Goal: Navigation & Orientation: Find specific page/section

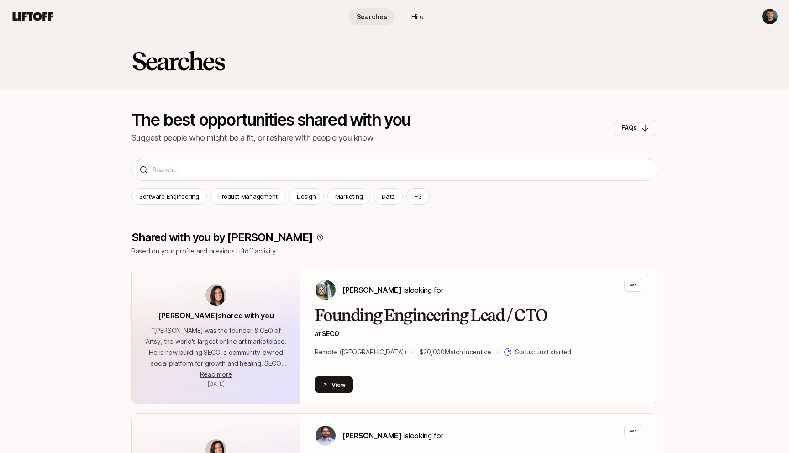
click at [769, 23] on html "Searches Hire Searches Hire Searches The best opportunities shared with you Sug…" at bounding box center [394, 226] width 789 height 453
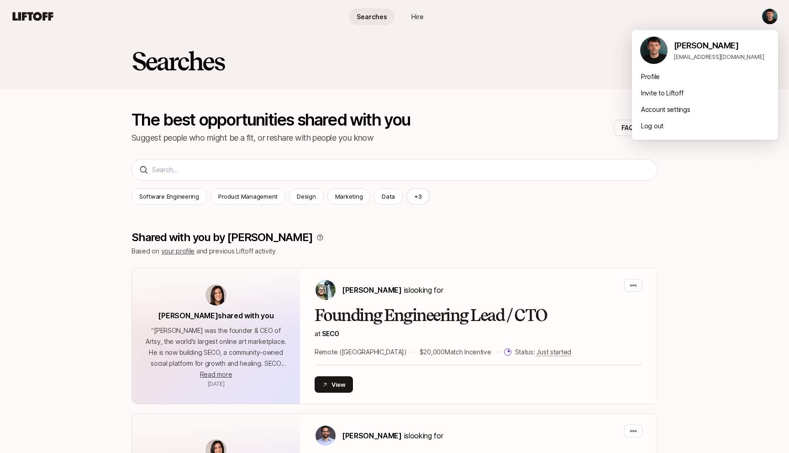
click at [556, 122] on html "Searches Hire Searches Hire Searches The best opportunities shared with you Sug…" at bounding box center [394, 226] width 789 height 453
click at [775, 8] on html "Searches Hire Searches Hire Searches The best opportunities shared with you Sug…" at bounding box center [394, 226] width 789 height 453
click at [685, 97] on div "Invite to Liftoff" at bounding box center [705, 93] width 146 height 16
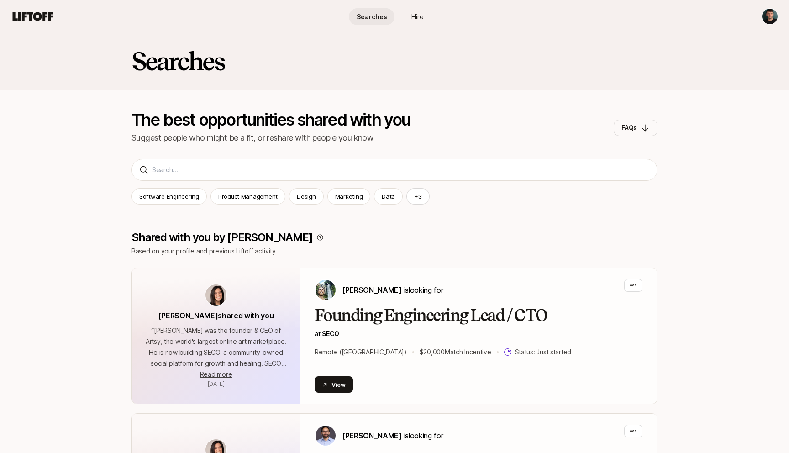
click at [412, 12] on span "Hire" at bounding box center [418, 17] width 12 height 10
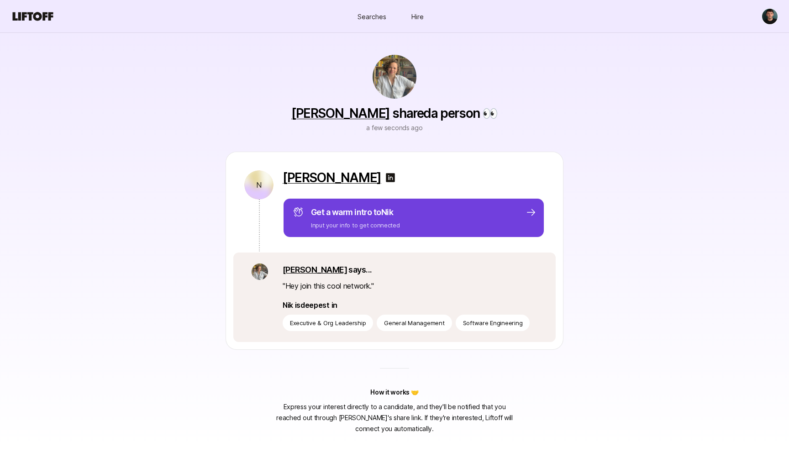
click at [452, 224] on div "Get a warm intro to Nik Input your info to get connected" at bounding box center [415, 218] width 244 height 24
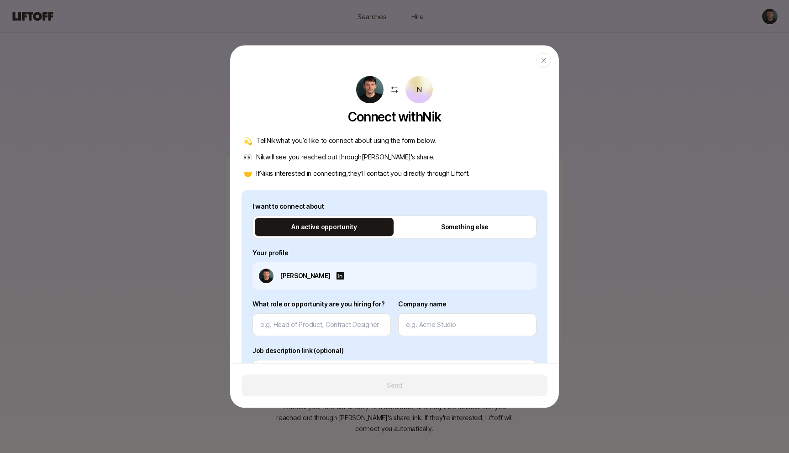
drag, startPoint x: 544, startPoint y: 57, endPoint x: 505, endPoint y: 161, distance: 110.7
click at [505, 161] on div "Close N Connect with Nik 💫 Tell Nik what you’d like to connect about using the …" at bounding box center [394, 226] width 329 height 363
click at [541, 62] on icon "button" at bounding box center [543, 60] width 7 height 7
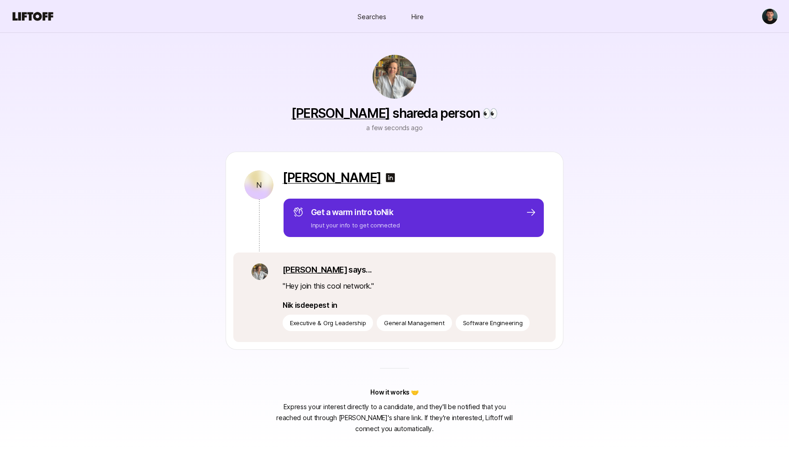
click at [364, 16] on span "Searches" at bounding box center [372, 16] width 29 height 10
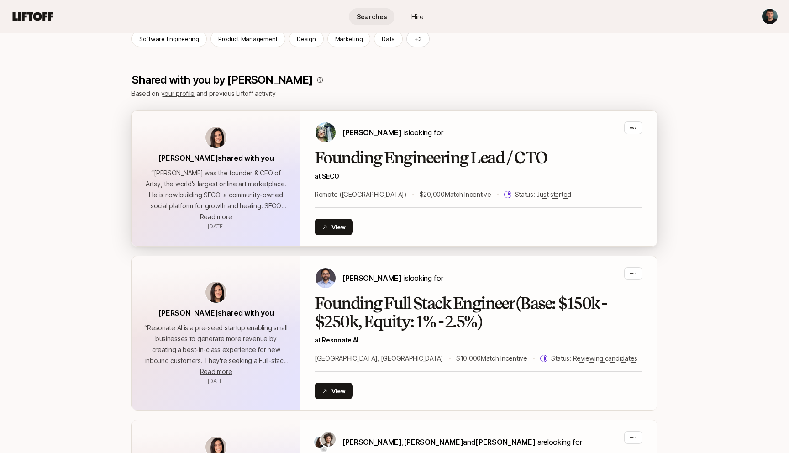
scroll to position [157, 0]
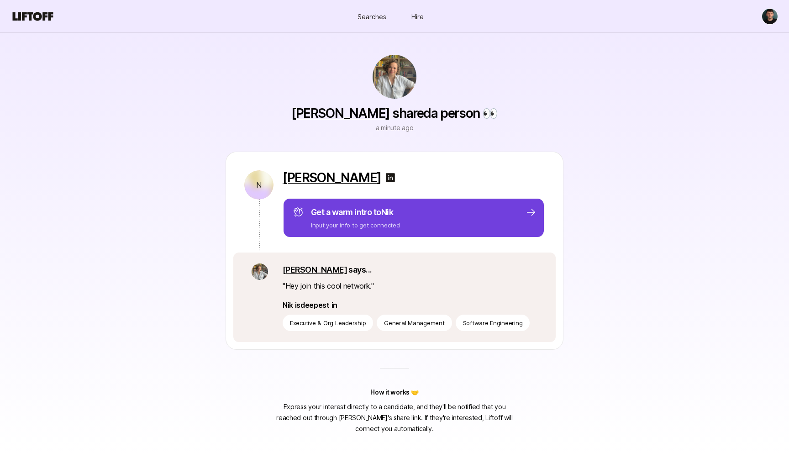
click at [510, 226] on div "Get a warm intro to Nik Input your info to get connected" at bounding box center [415, 218] width 244 height 24
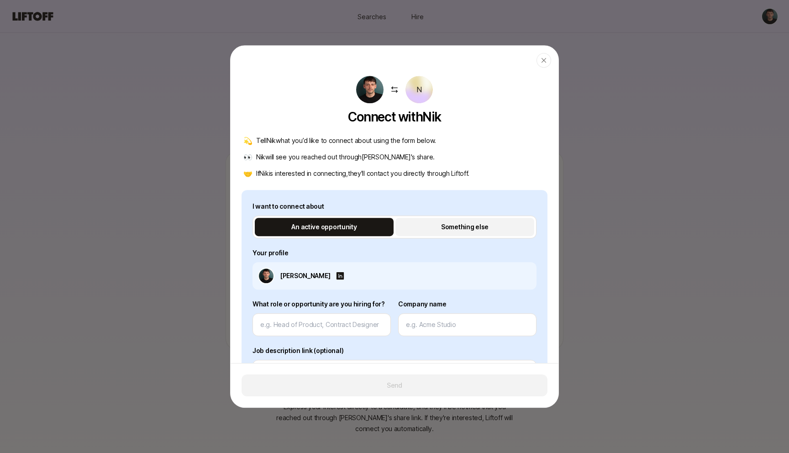
scroll to position [167, 0]
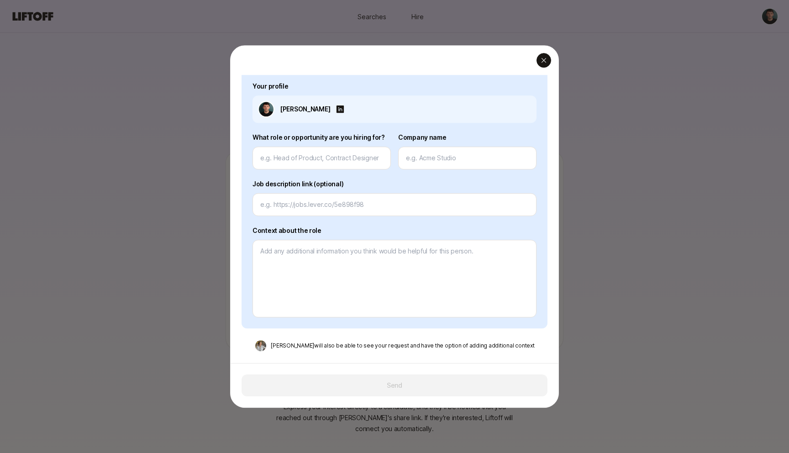
click at [545, 64] on div "button" at bounding box center [544, 60] width 15 height 15
type textarea "x"
